Goal: Task Accomplishment & Management: Complete application form

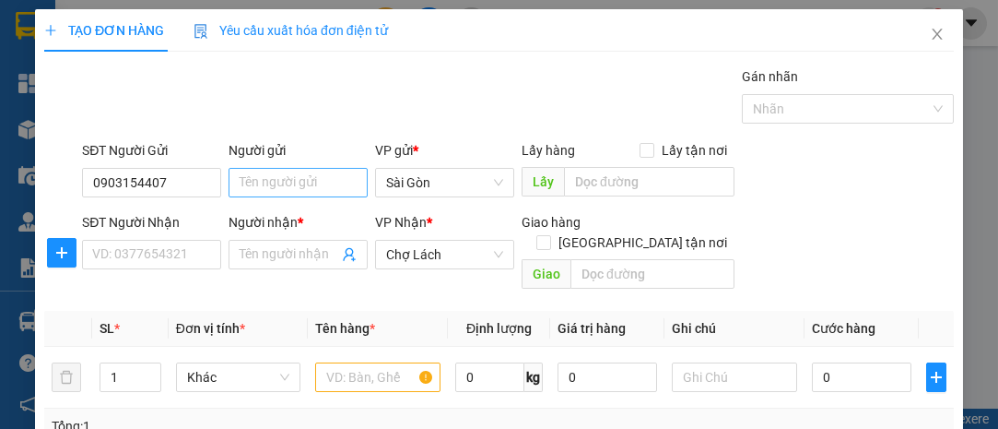
type input "0903154407"
click at [264, 185] on input "Người gửi" at bounding box center [298, 182] width 139 height 29
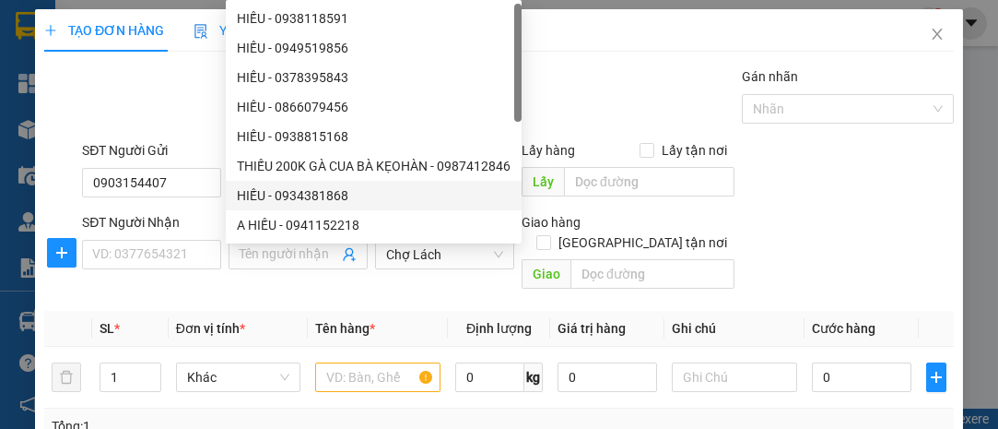
click at [195, 112] on div "Gán nhãn Nhãn" at bounding box center [517, 98] width 879 height 65
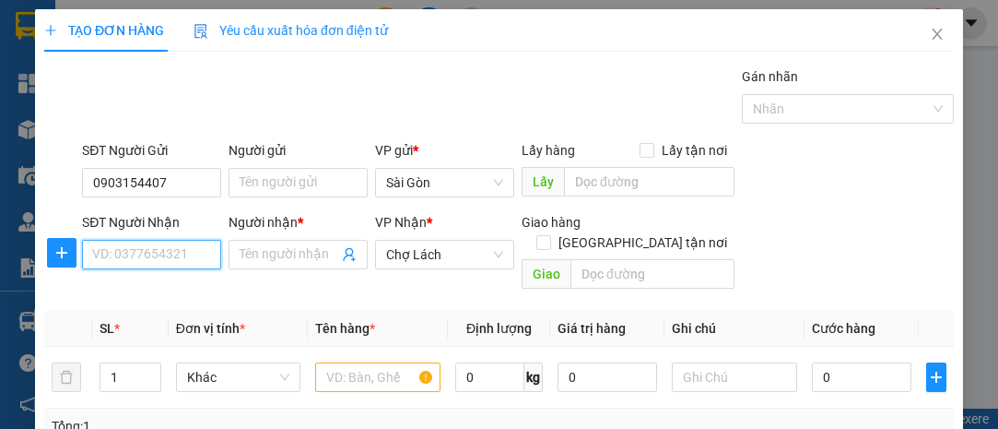
click at [155, 263] on input "SĐT Người Nhận" at bounding box center [151, 254] width 139 height 29
type input "0902315117"
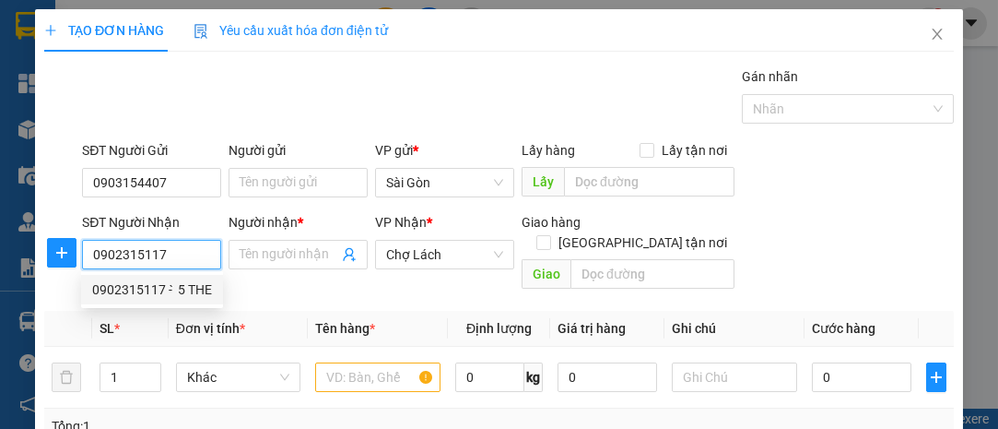
click at [162, 289] on div "0902315117 - ̀ 5 THE" at bounding box center [152, 289] width 120 height 20
type input "̀ 5 THE"
type input "6 RI"
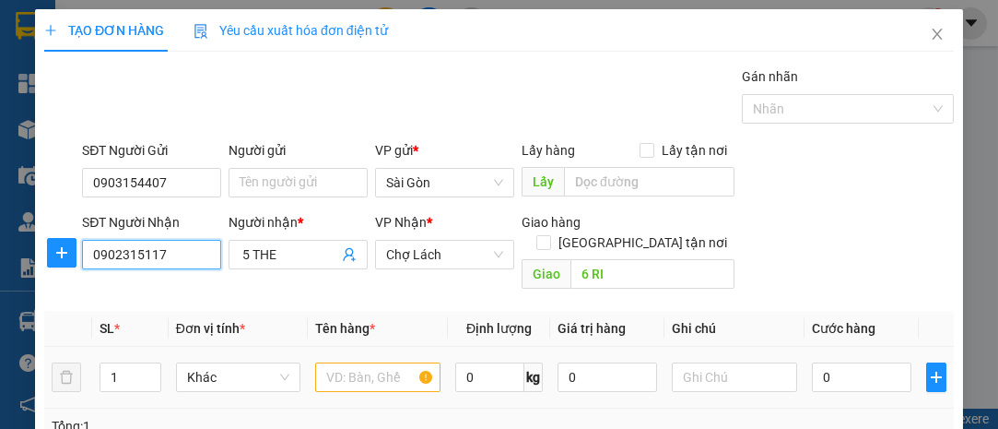
type input "0902315117"
click at [332, 362] on input "text" at bounding box center [377, 376] width 125 height 29
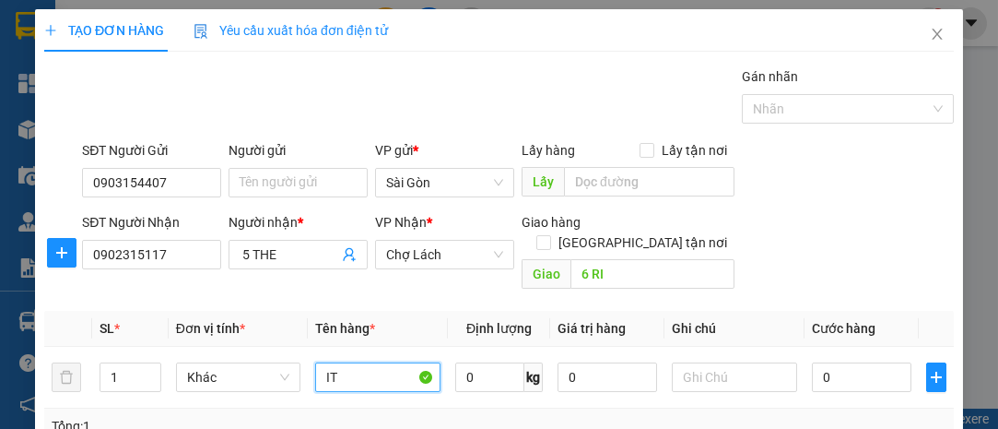
type input "I"
type input "BỊT"
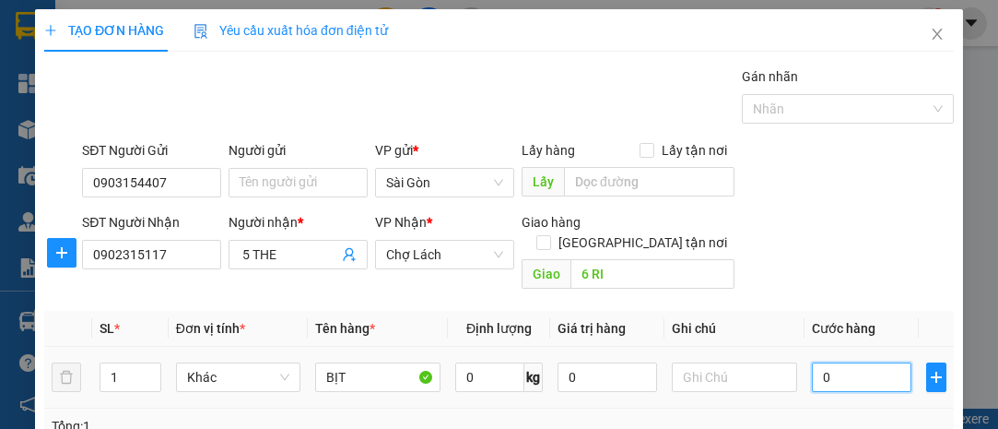
click at [824, 362] on input "0" at bounding box center [862, 376] width 100 height 29
type input "003"
type input "3"
type input "0.030"
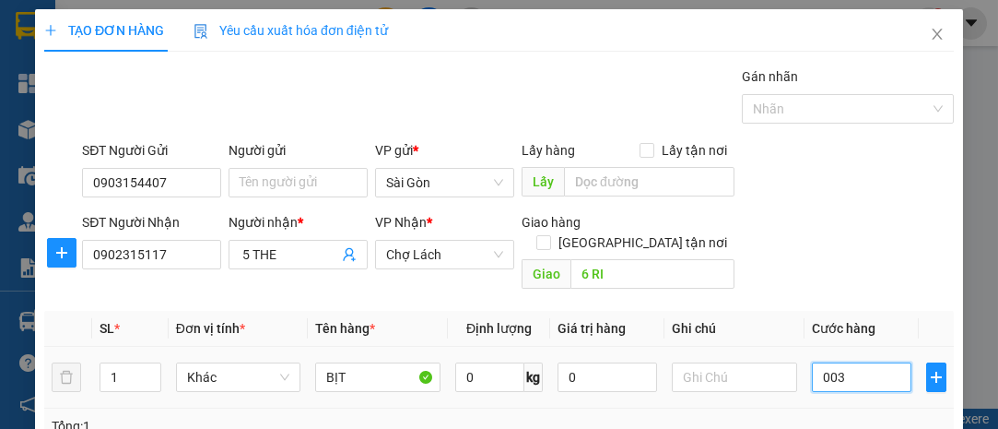
type input "30"
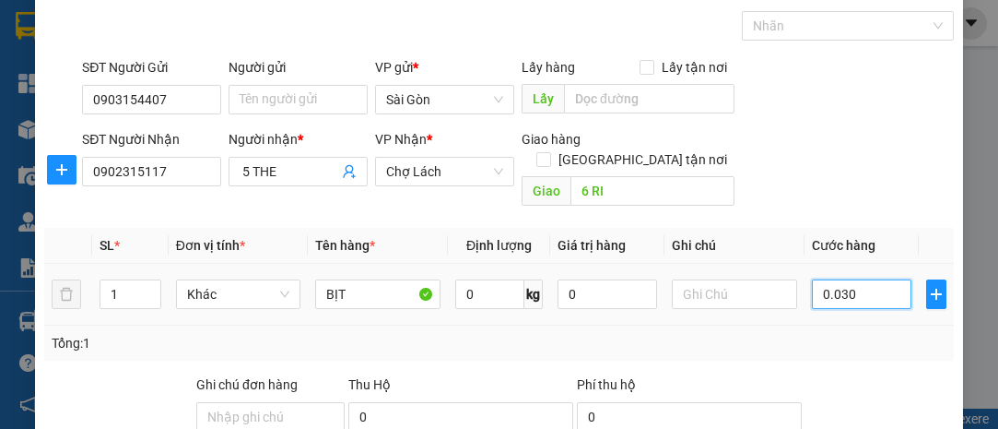
scroll to position [250, 0]
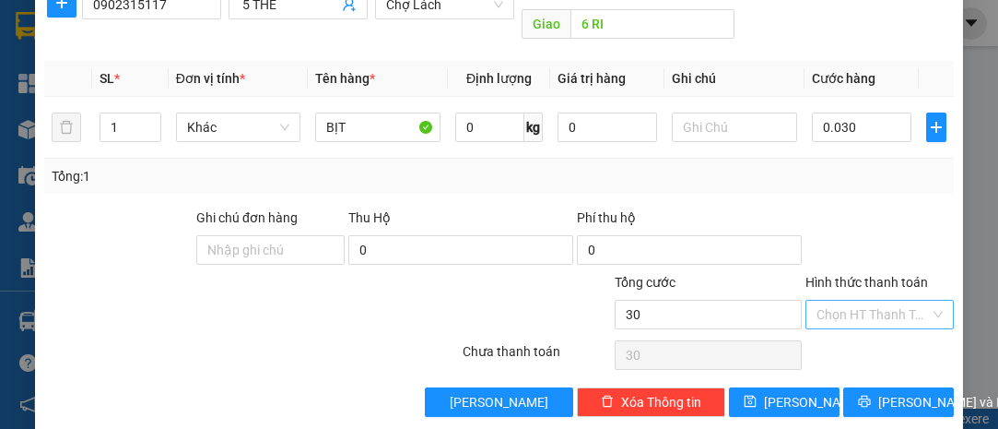
click at [841, 301] on input "Hình thức thanh toán" at bounding box center [873, 315] width 113 height 28
type input "30.000"
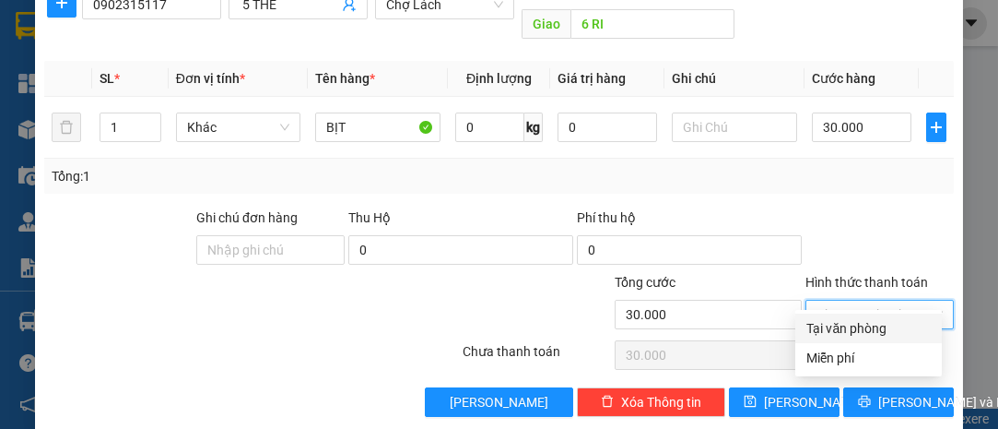
click at [847, 320] on div "Tại văn phòng" at bounding box center [869, 328] width 124 height 20
type input "0"
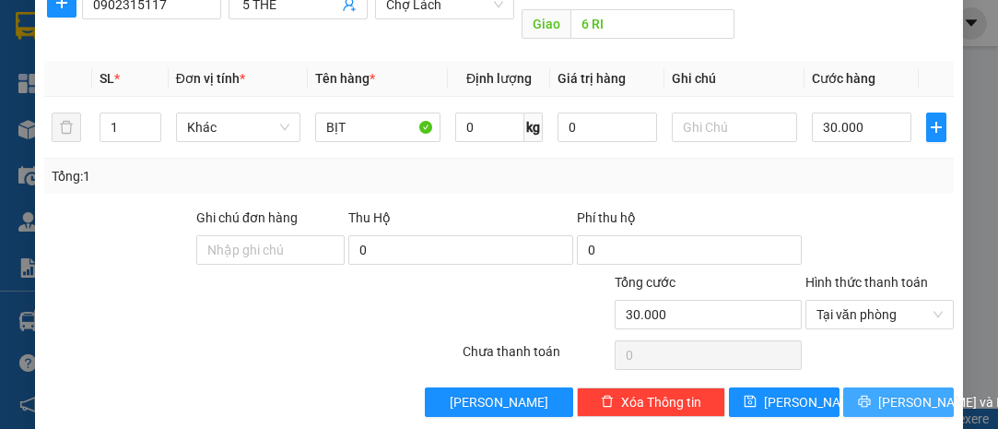
click at [906, 392] on span "[PERSON_NAME] và In" at bounding box center [943, 402] width 129 height 20
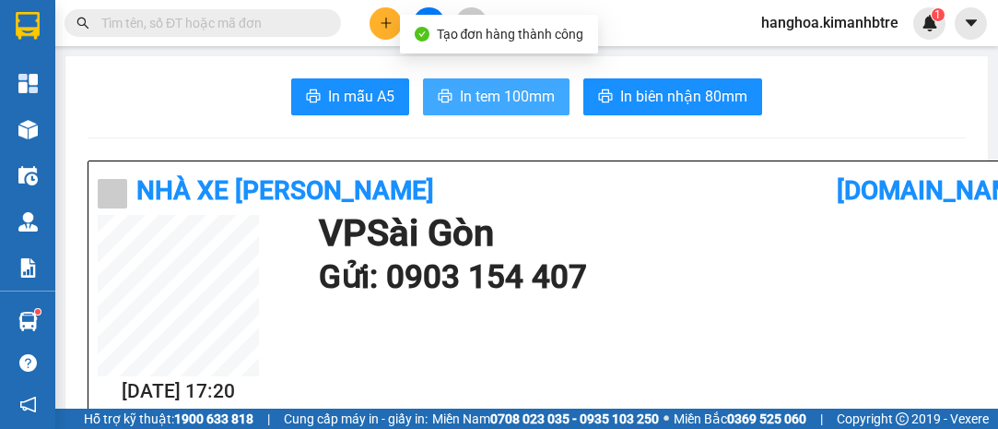
click at [460, 97] on span "In tem 100mm" at bounding box center [507, 96] width 95 height 23
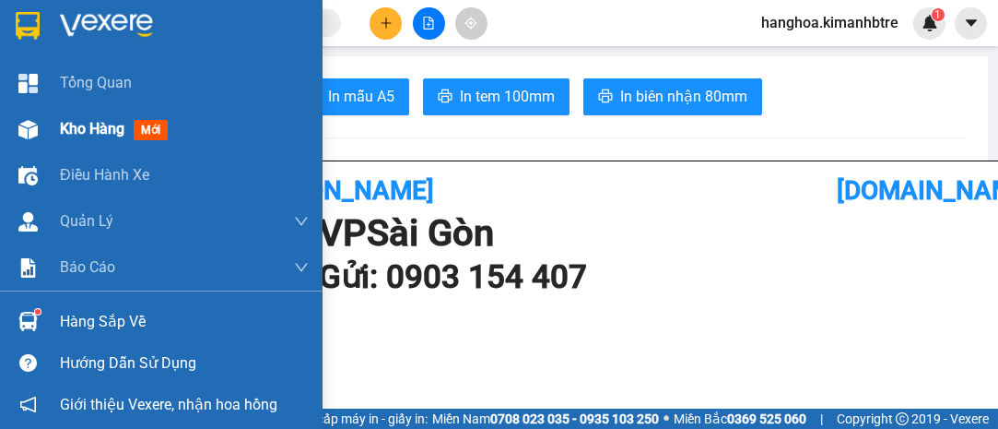
click at [102, 121] on span "Kho hàng" at bounding box center [92, 129] width 65 height 18
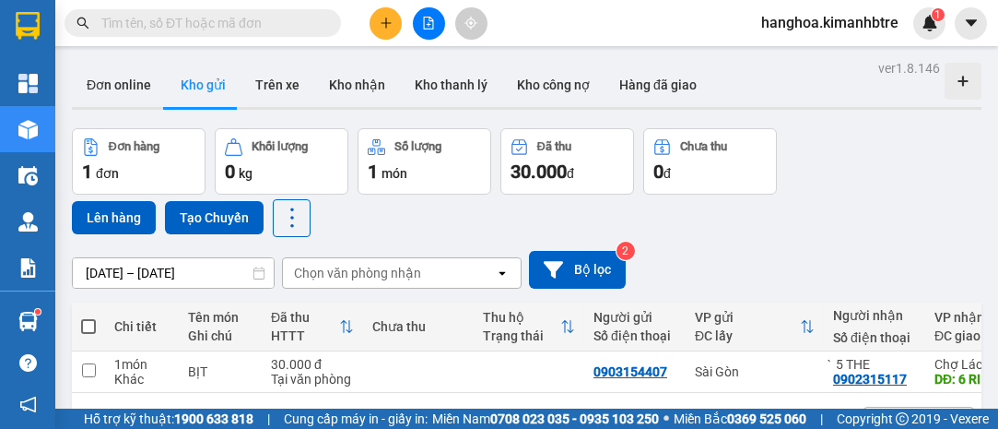
scroll to position [83, 0]
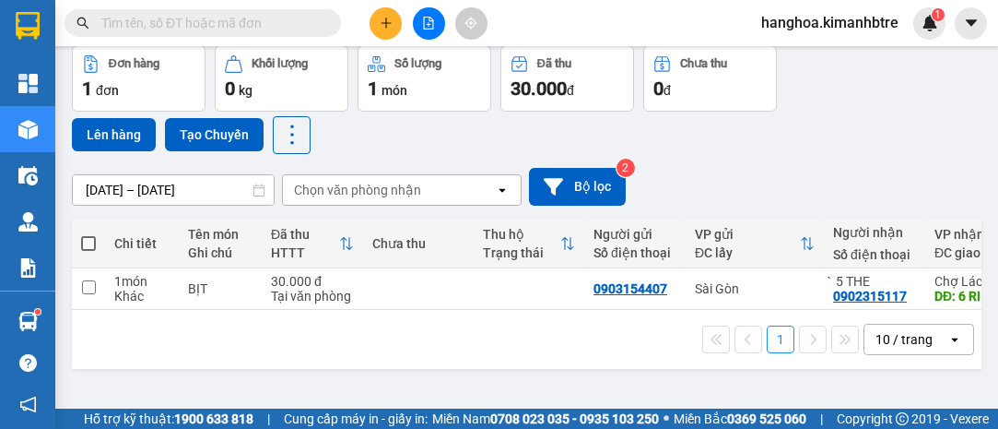
click at [82, 240] on span at bounding box center [88, 243] width 15 height 15
click at [88, 234] on input "checkbox" at bounding box center [88, 234] width 0 height 0
checkbox input "true"
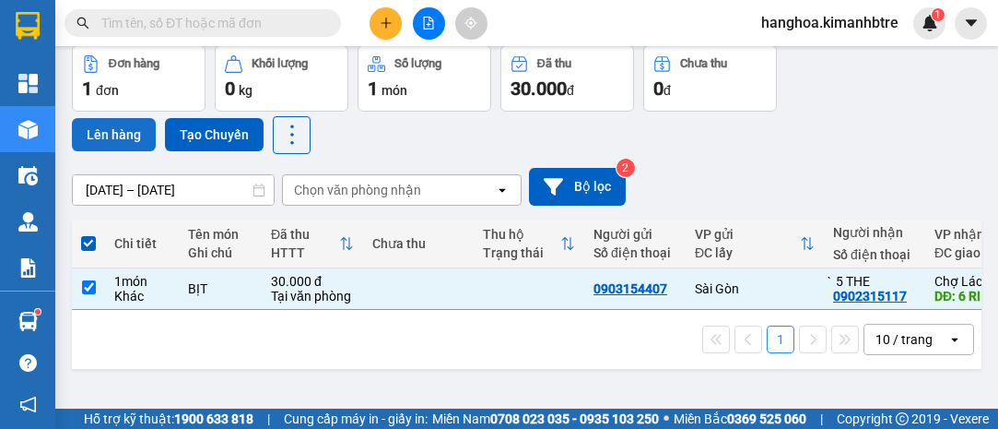
click at [111, 132] on button "Lên hàng" at bounding box center [114, 134] width 84 height 33
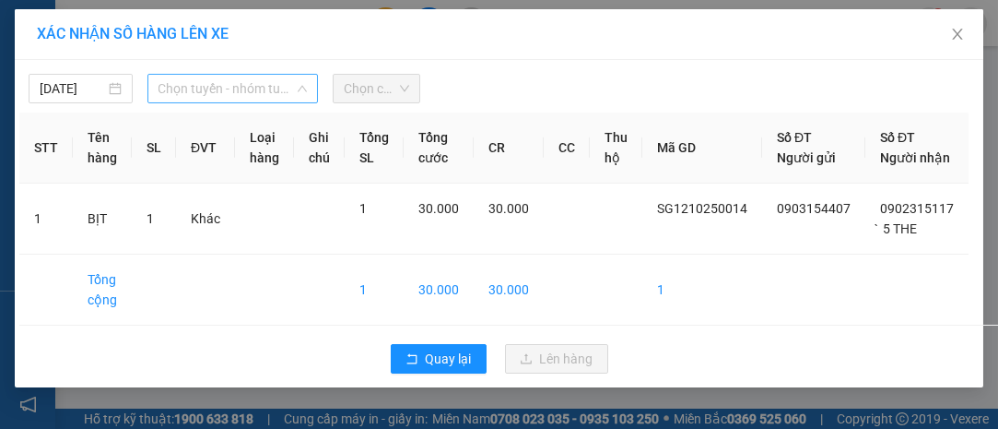
click at [177, 88] on span "Chọn tuyến - nhóm tuyến" at bounding box center [233, 89] width 149 height 28
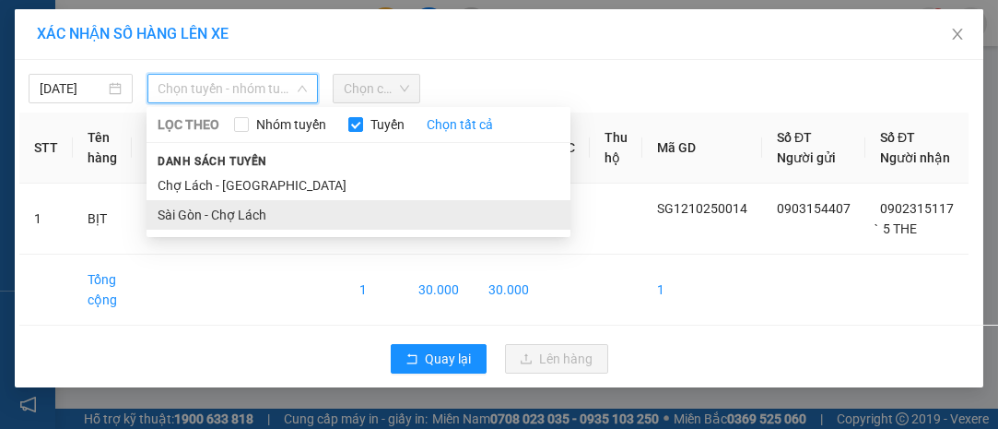
click at [268, 219] on li "Sài Gòn - Chợ Lách" at bounding box center [359, 214] width 424 height 29
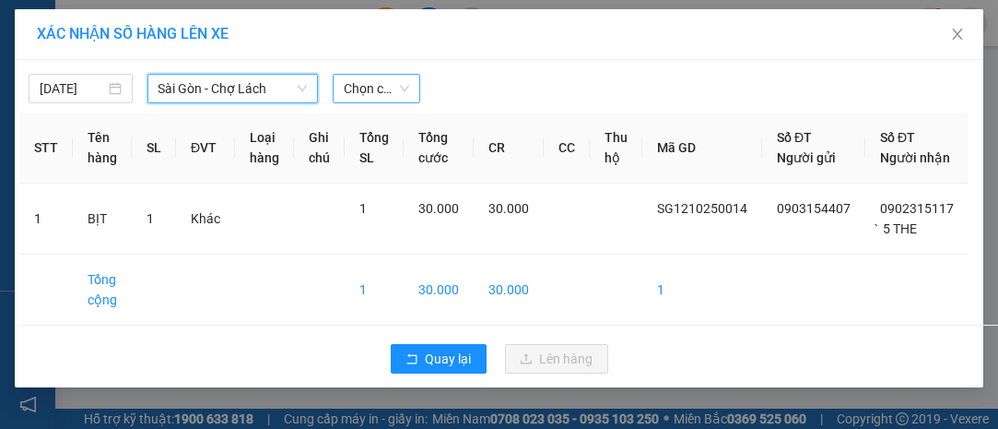
click at [371, 85] on span "Chọn chuyến" at bounding box center [376, 89] width 65 height 28
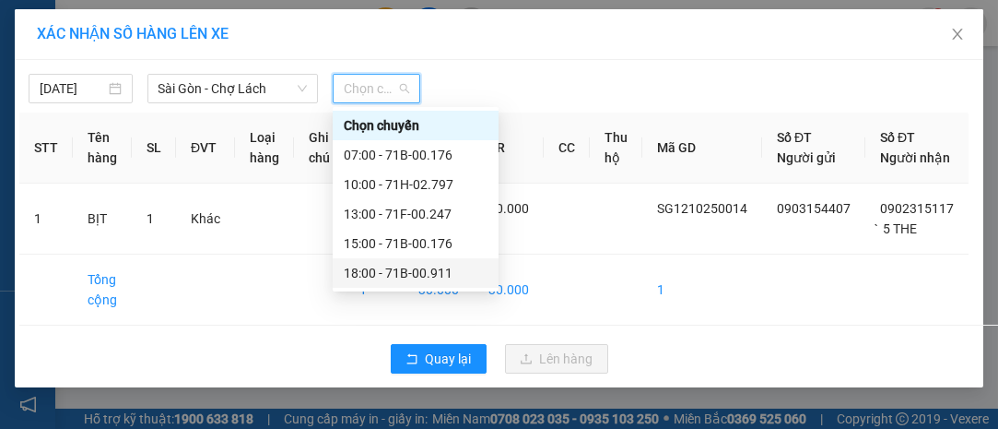
click at [426, 275] on div "18:00 - 71B-00.911" at bounding box center [416, 273] width 144 height 20
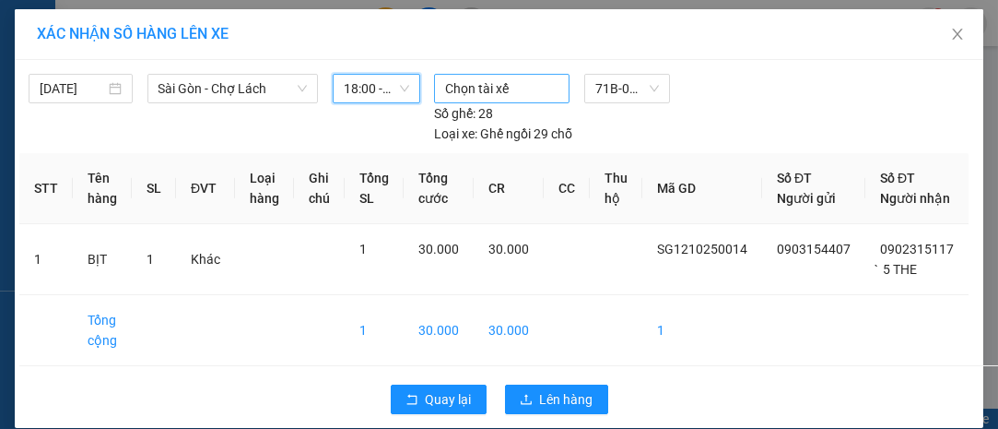
click at [502, 87] on div at bounding box center [502, 88] width 126 height 22
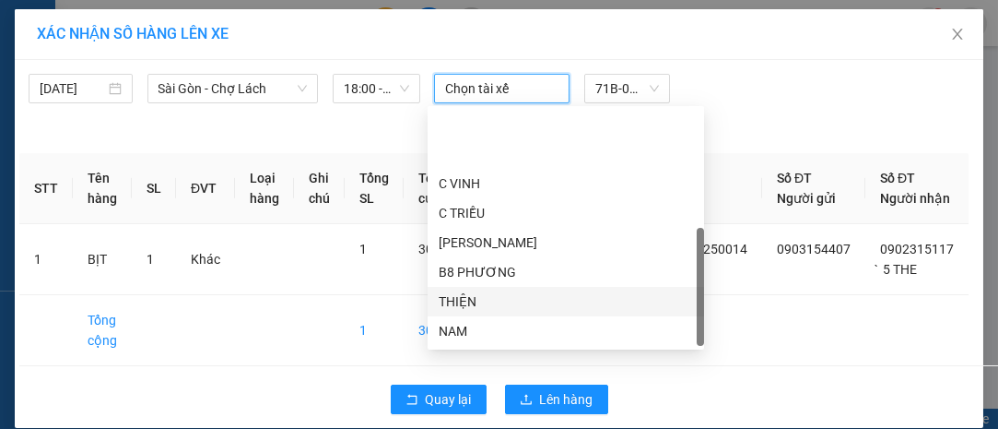
scroll to position [88, 0]
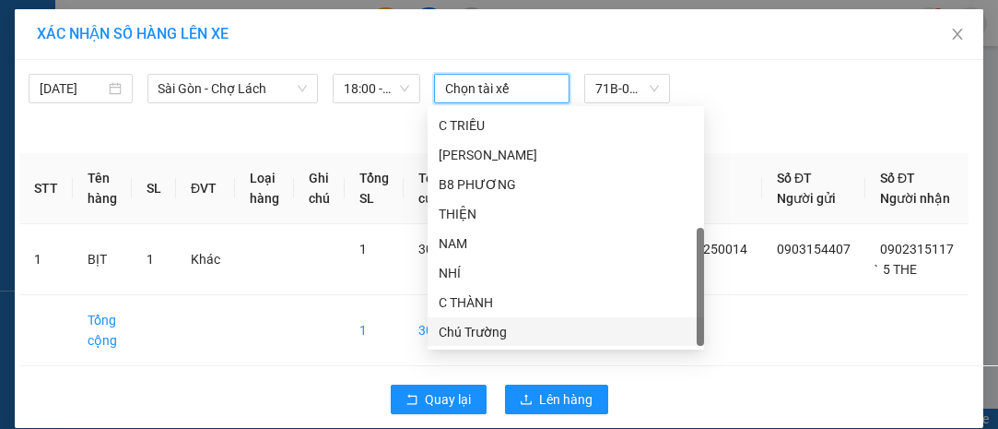
click at [513, 328] on div "Chú Trường" at bounding box center [566, 332] width 254 height 20
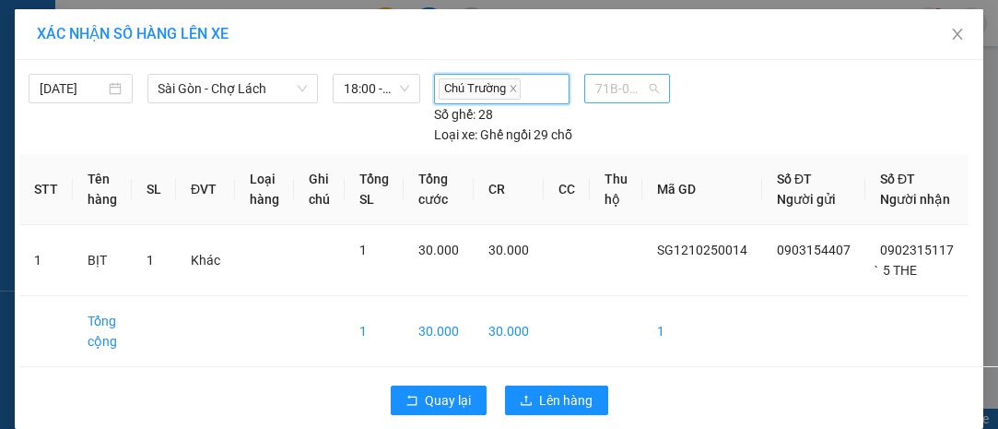
click at [627, 78] on span "71B-00.911" at bounding box center [628, 89] width 64 height 28
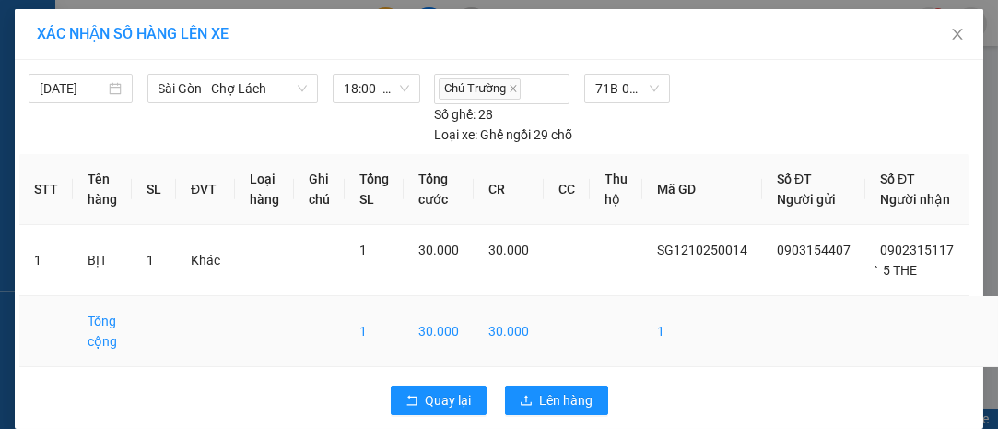
click at [742, 317] on td "1" at bounding box center [703, 331] width 120 height 71
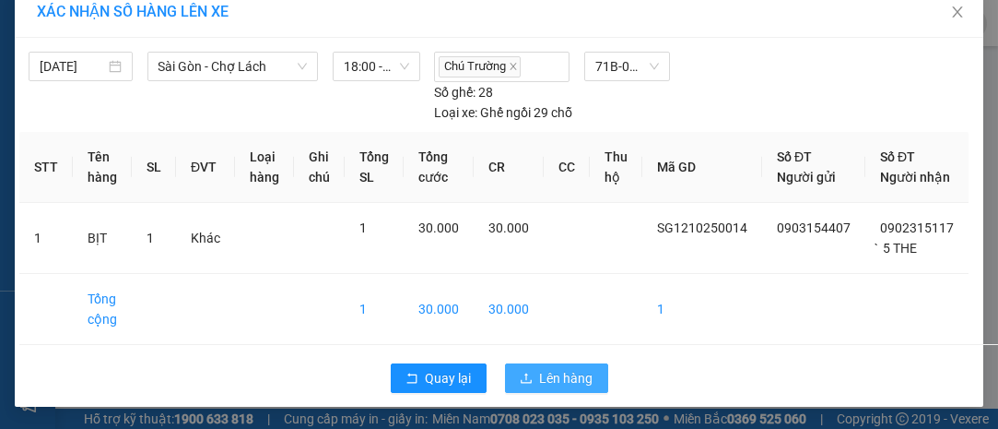
click at [572, 366] on button "Lên hàng" at bounding box center [556, 377] width 103 height 29
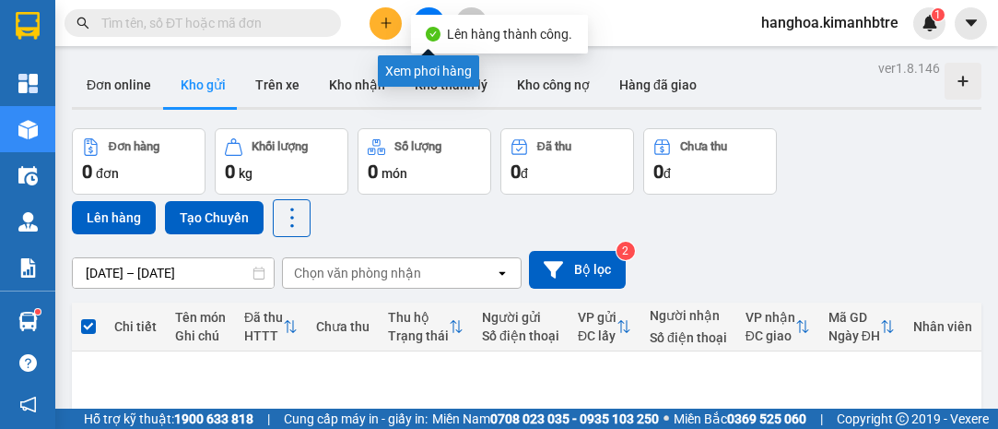
click at [428, 11] on button at bounding box center [429, 23] width 32 height 32
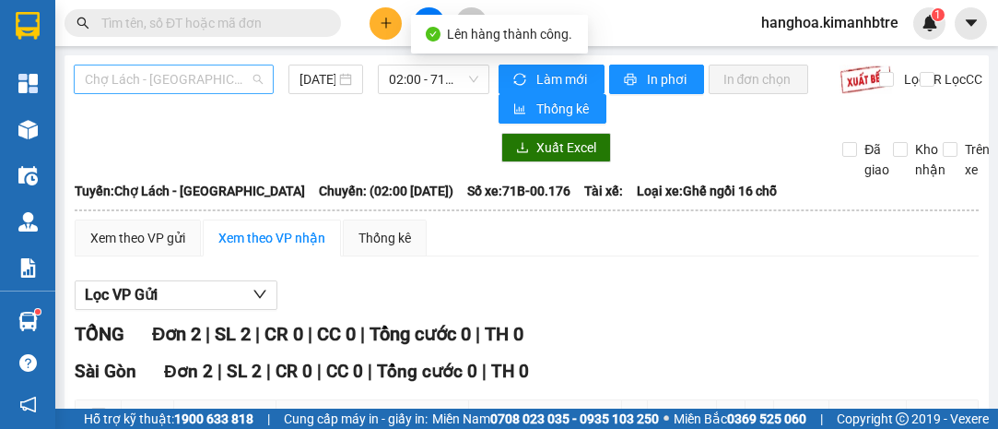
click at [214, 77] on span "Chợ Lách - [GEOGRAPHIC_DATA]" at bounding box center [174, 79] width 178 height 28
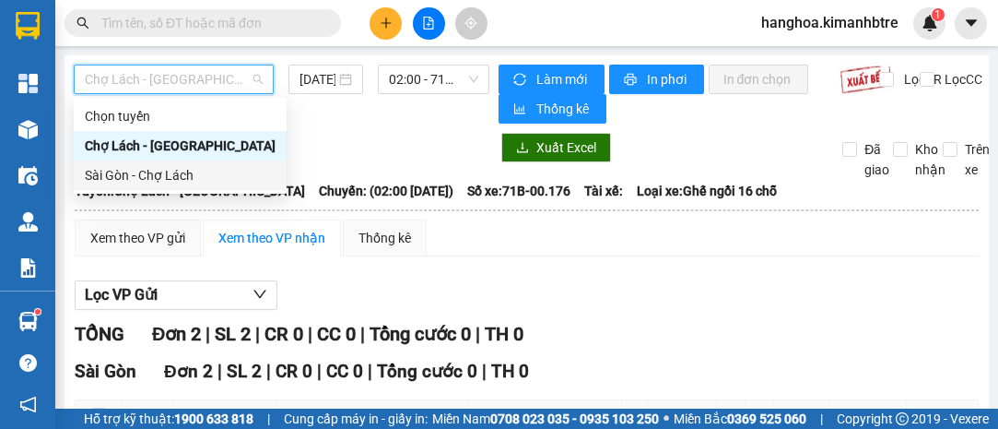
click at [187, 177] on div "Sài Gòn - Chợ Lách" at bounding box center [180, 175] width 191 height 20
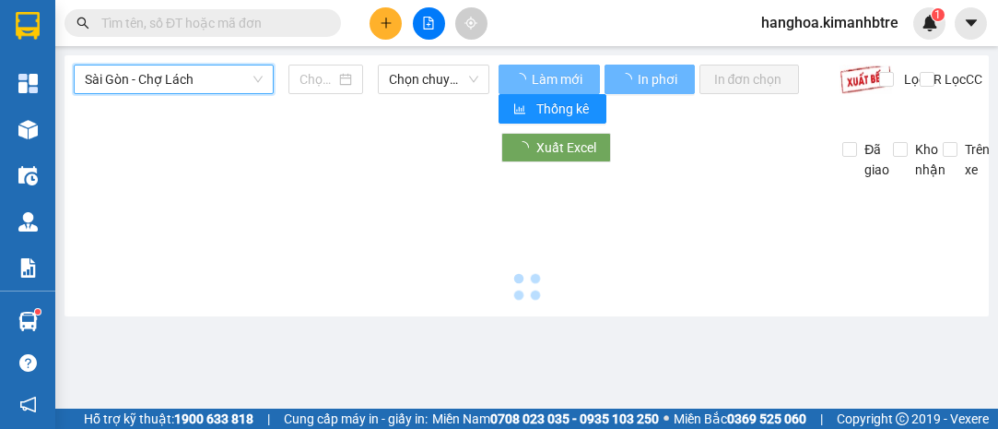
type input "[DATE]"
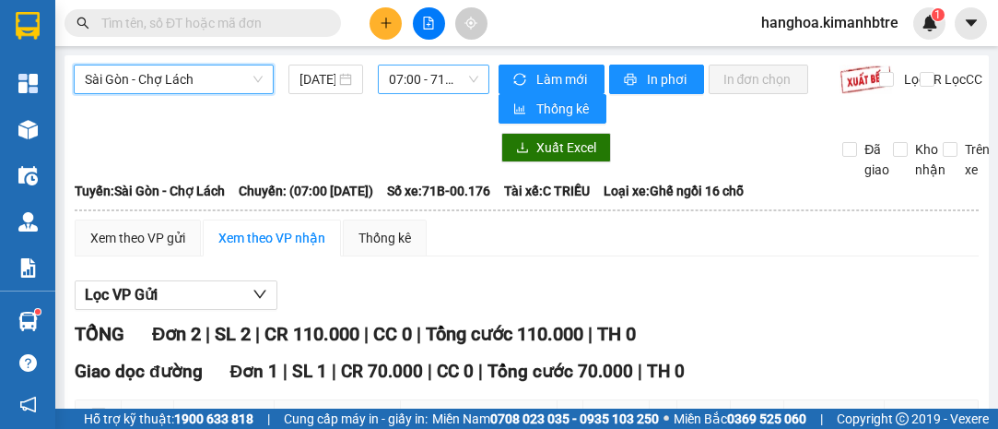
click at [402, 75] on span "07:00 - 71B-00.176" at bounding box center [433, 79] width 88 height 28
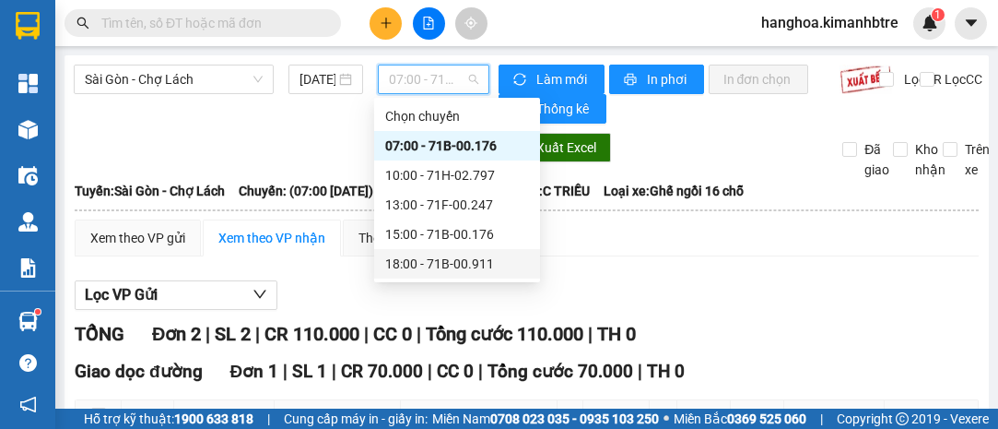
click at [469, 265] on div "18:00 - 71B-00.911" at bounding box center [457, 264] width 144 height 20
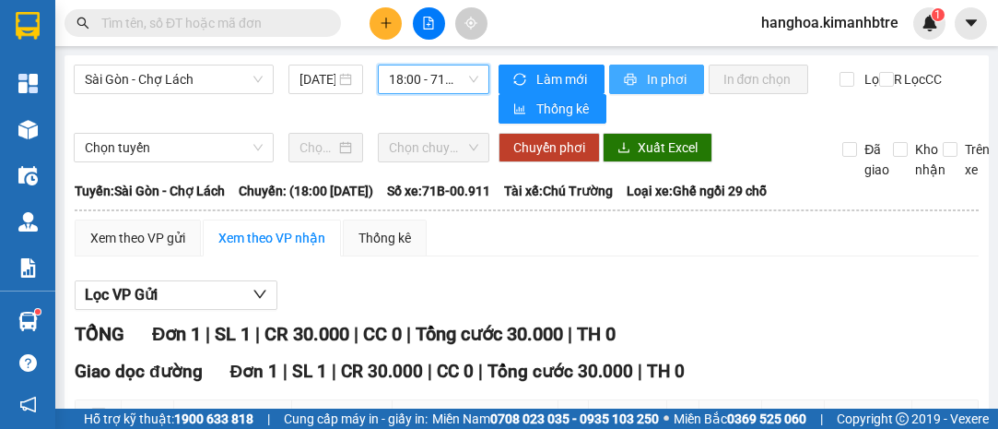
click at [666, 78] on span "In phơi" at bounding box center [668, 79] width 42 height 20
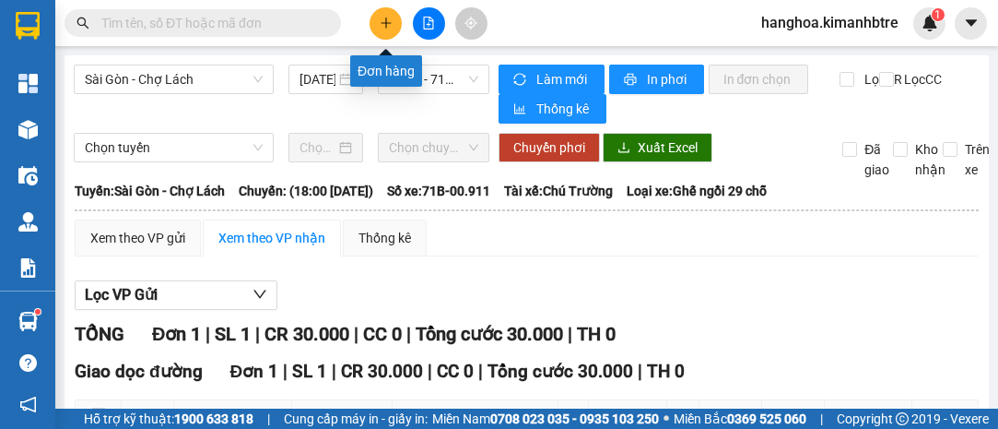
click at [379, 24] on button at bounding box center [386, 23] width 32 height 32
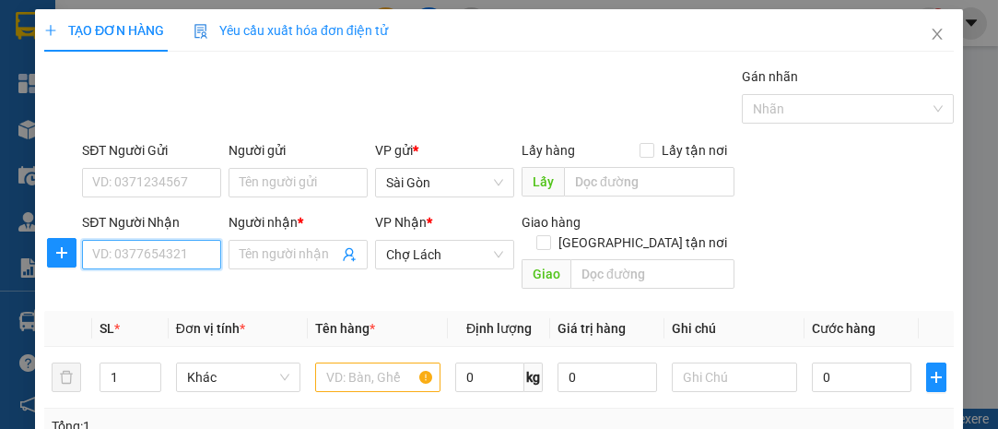
click at [166, 254] on input "SĐT Người Nhận" at bounding box center [151, 254] width 139 height 29
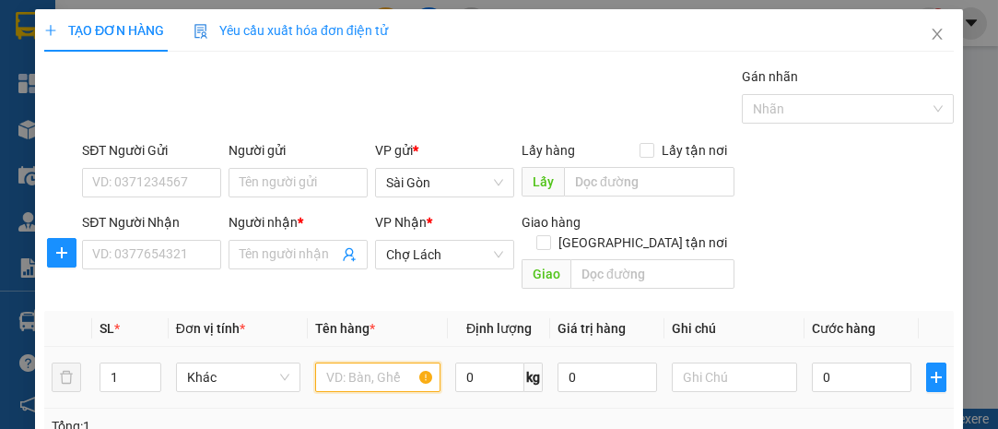
click at [367, 362] on input "text" at bounding box center [377, 376] width 125 height 29
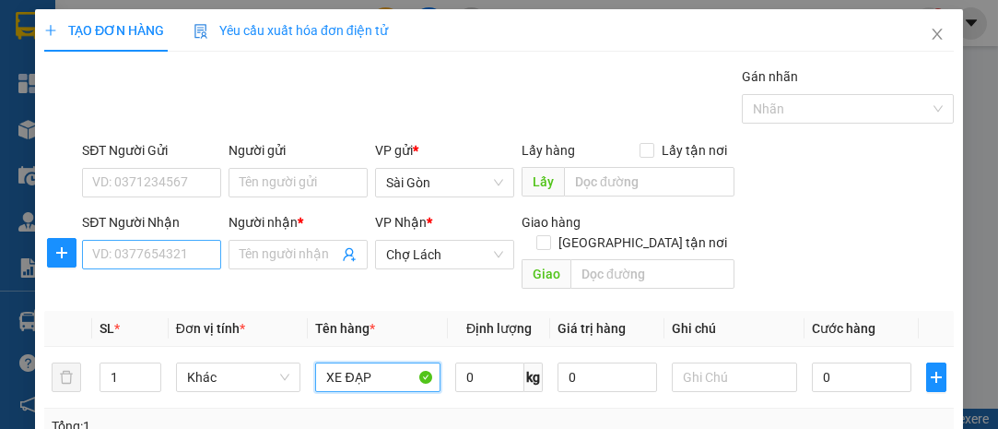
type input "XE ĐẠP"
click at [165, 260] on input "SĐT Người Nhận" at bounding box center [151, 254] width 139 height 29
type input "0706417759"
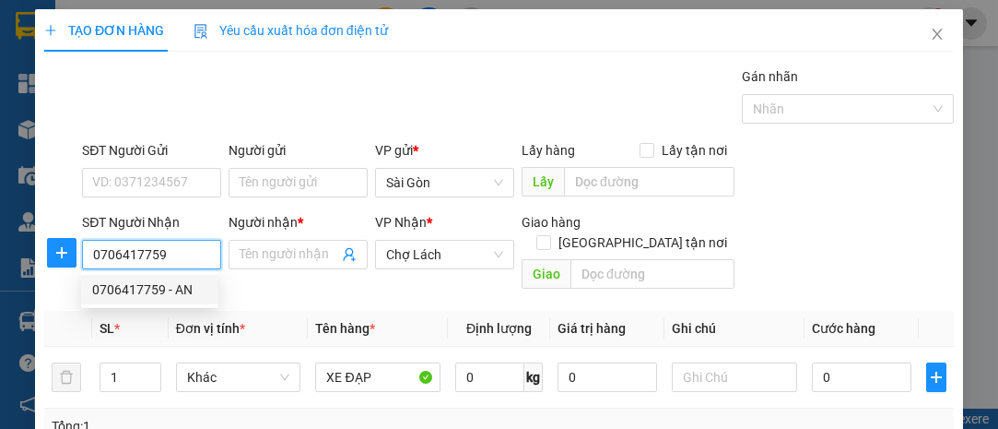
click at [202, 290] on div "0706417759 - AN" at bounding box center [149, 289] width 115 height 20
type input "AN"
type input "6 RI"
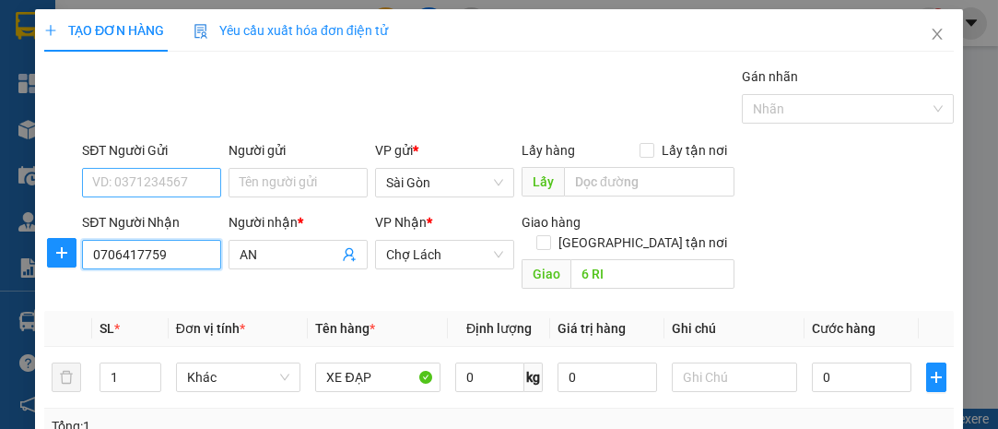
type input "0706417759"
click at [149, 179] on input "SĐT Người Gửi" at bounding box center [151, 182] width 139 height 29
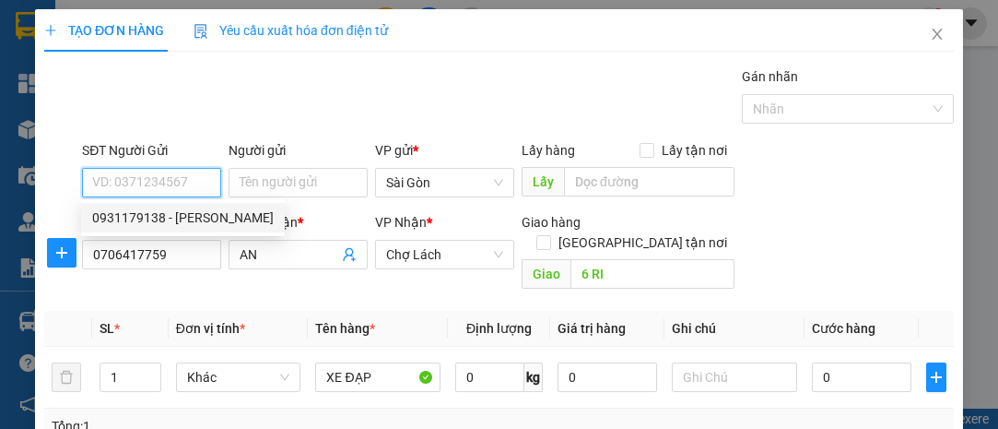
click at [175, 218] on div "0931179138 - [PERSON_NAME]" at bounding box center [183, 217] width 182 height 20
type input "0931179138"
type input "[PERSON_NAME]"
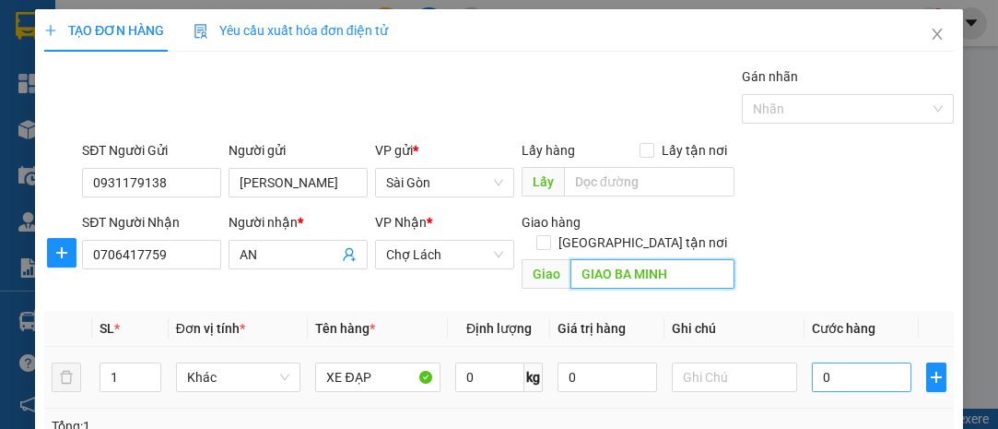
type input "GIAO BA MINH"
click at [829, 362] on input "0" at bounding box center [862, 376] width 100 height 29
type input "008"
type input "8"
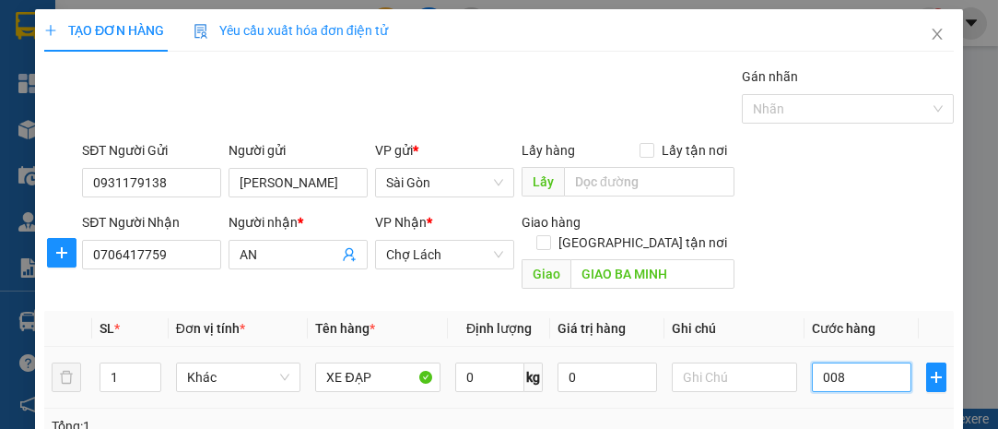
type input "0.080"
type input "80"
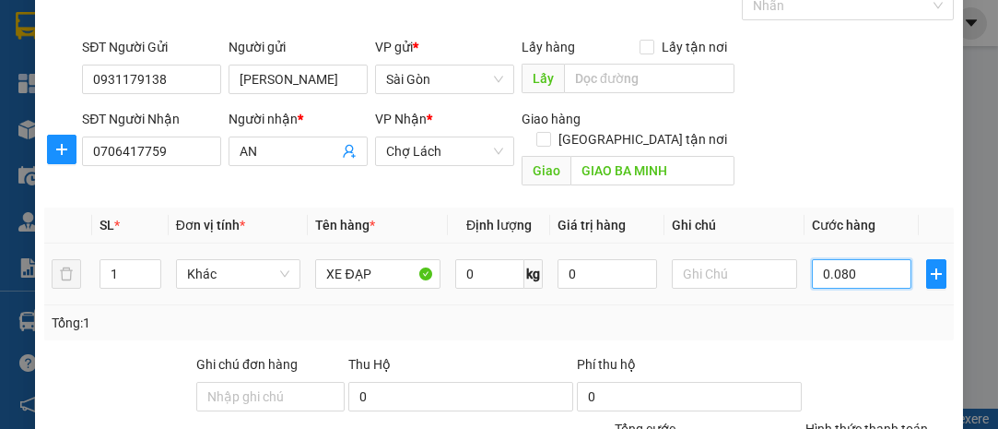
scroll to position [250, 0]
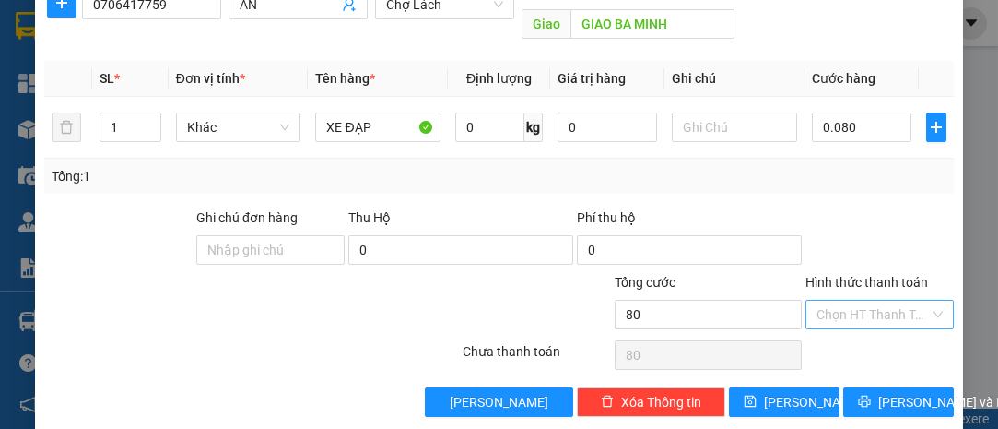
type input "80.000"
click at [833, 301] on input "Hình thức thanh toán" at bounding box center [873, 315] width 113 height 28
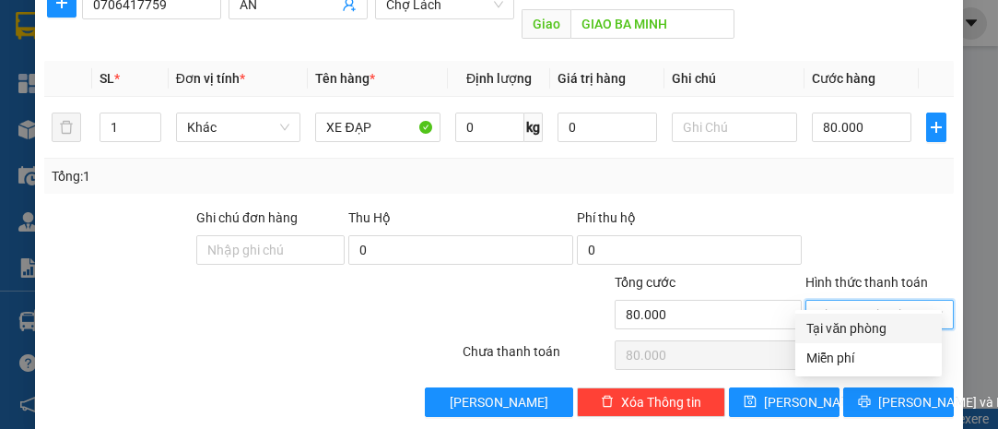
click at [866, 328] on div "Tại văn phòng" at bounding box center [869, 328] width 124 height 20
type input "0"
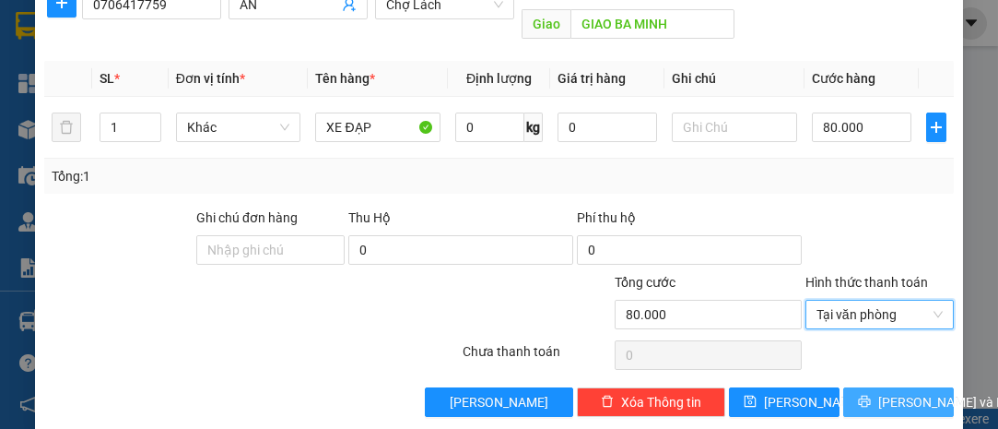
click at [899, 392] on span "[PERSON_NAME] và In" at bounding box center [943, 402] width 129 height 20
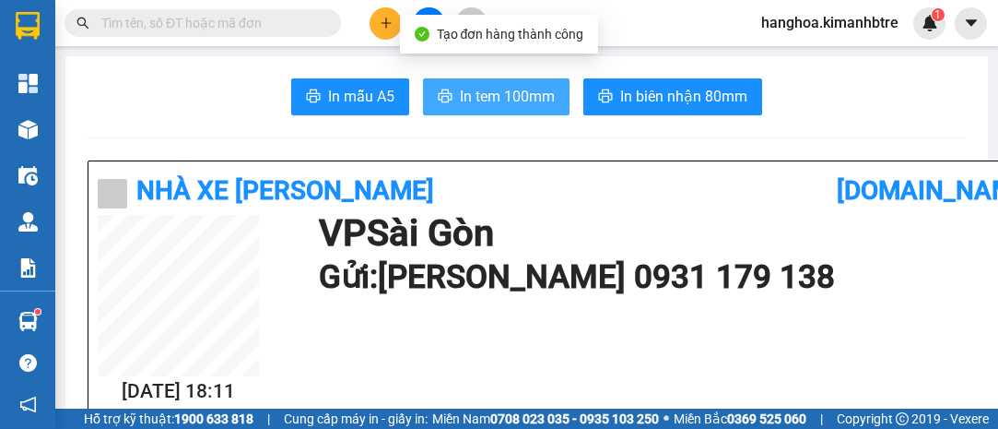
click at [507, 99] on span "In tem 100mm" at bounding box center [507, 96] width 95 height 23
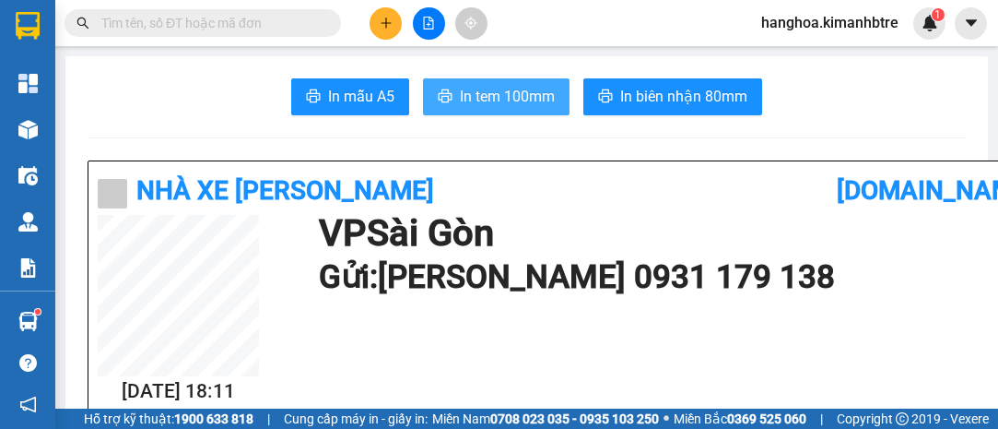
click at [493, 94] on span "In tem 100mm" at bounding box center [507, 96] width 95 height 23
